Goal: Transaction & Acquisition: Purchase product/service

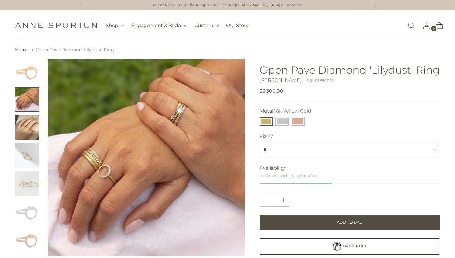
scroll to position [59, 0]
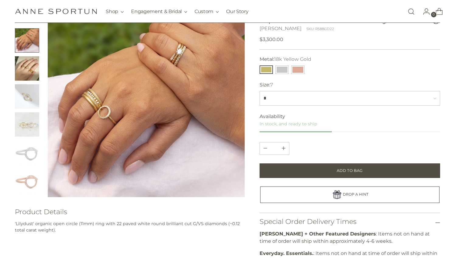
click at [35, 147] on img "Change image to image 6" at bounding box center [27, 152] width 24 height 24
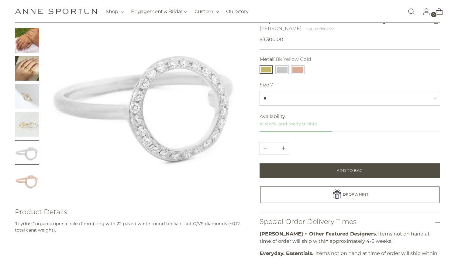
click at [34, 122] on img "Change image to image 5" at bounding box center [27, 124] width 24 height 24
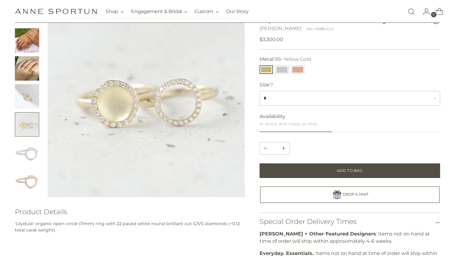
click at [29, 100] on img "Change image to image 4" at bounding box center [27, 96] width 24 height 24
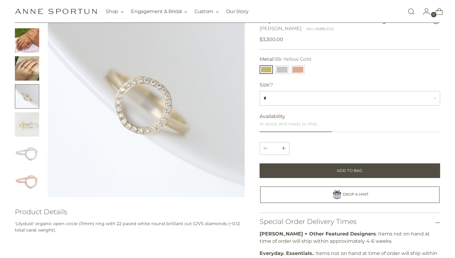
click at [27, 65] on img "Change image to image 3" at bounding box center [27, 68] width 24 height 24
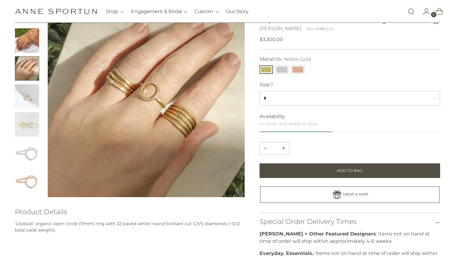
click at [35, 41] on img "Change image to image 2" at bounding box center [27, 40] width 24 height 24
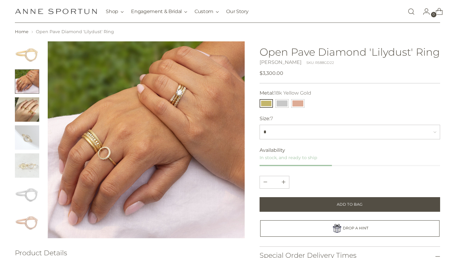
scroll to position [21, 0]
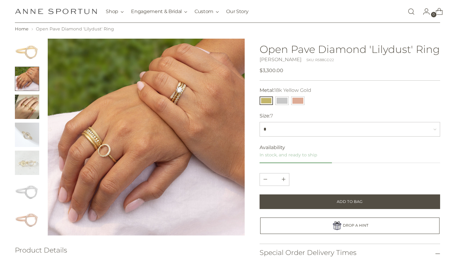
click at [37, 106] on img "Change image to image 3" at bounding box center [27, 107] width 24 height 24
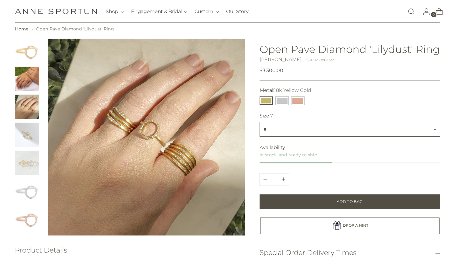
select select "***"
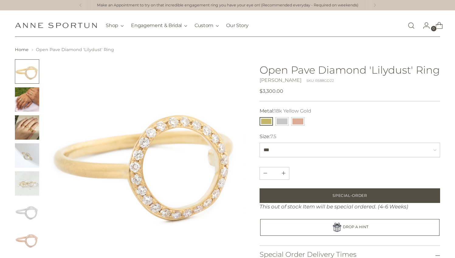
click at [28, 98] on img "Change image to image 2" at bounding box center [27, 99] width 24 height 24
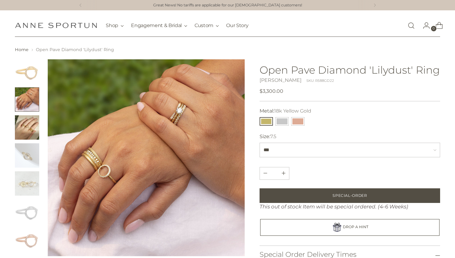
click at [25, 124] on img "Change image to image 3" at bounding box center [27, 127] width 24 height 24
